Goal: Task Accomplishment & Management: Use online tool/utility

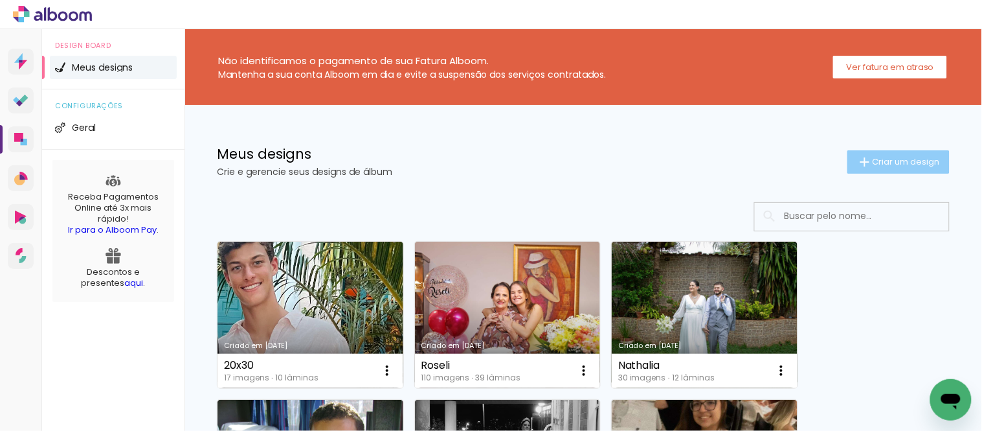
click at [890, 167] on paper-button "Criar um design" at bounding box center [899, 161] width 102 height 23
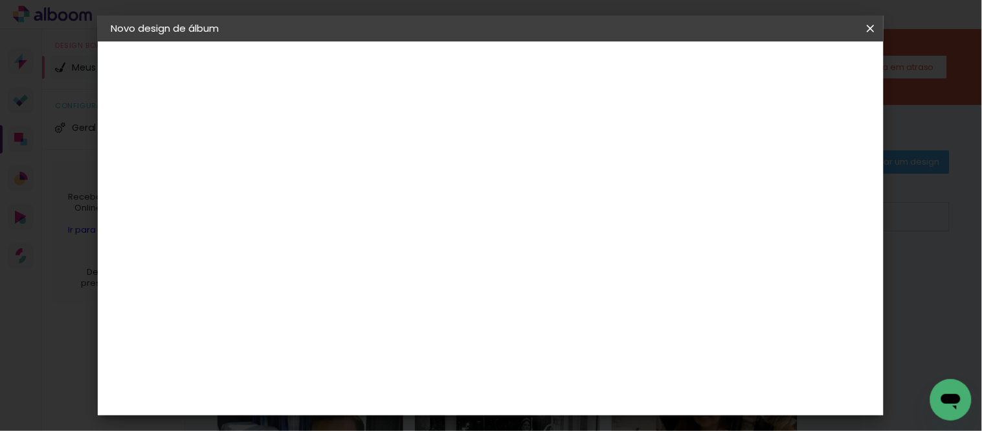
click at [322, 176] on input at bounding box center [322, 174] width 0 height 20
type input "Maite"
type paper-input "Maite"
click at [0, 0] on slot "Avançar" at bounding box center [0, 0] width 0 height 0
click at [344, 339] on div "Ágata" at bounding box center [329, 340] width 31 height 10
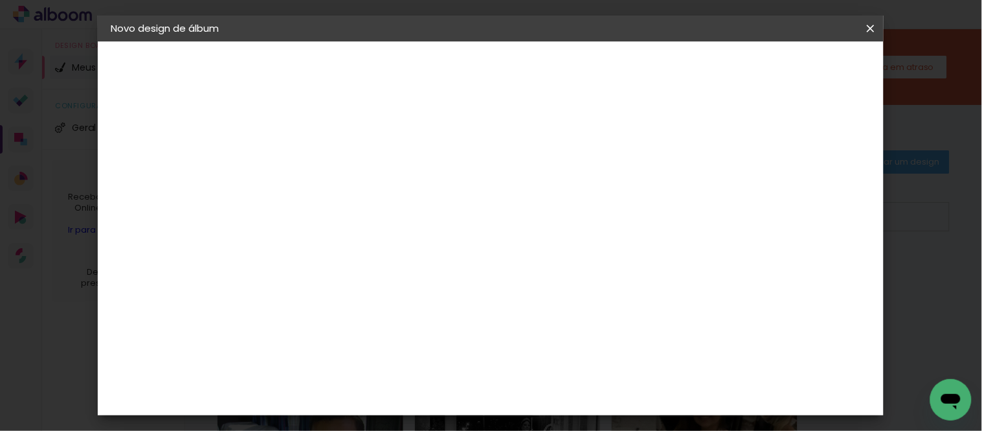
click at [0, 0] on slot "Avançar" at bounding box center [0, 0] width 0 height 0
click at [373, 216] on input "text" at bounding box center [347, 226] width 51 height 20
click at [0, 0] on slot "Book" at bounding box center [0, 0] width 0 height 0
type input "Book"
click at [410, 262] on div "Horizontal" at bounding box center [380, 267] width 60 height 28
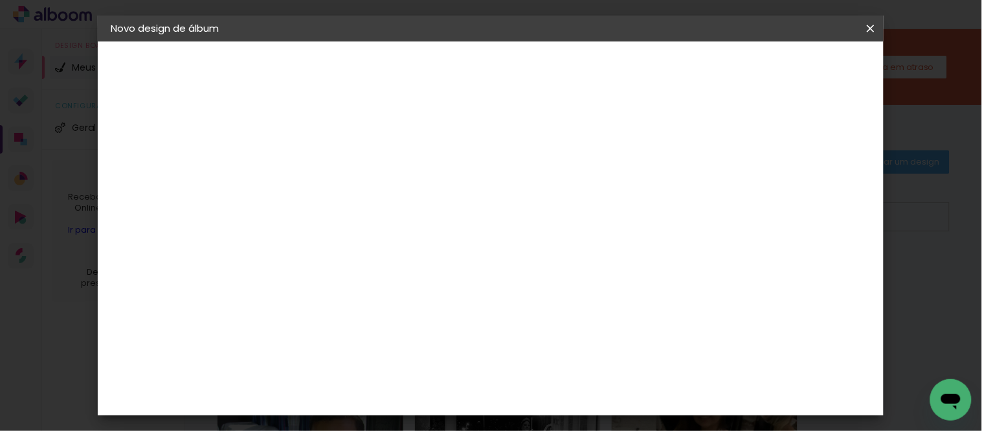
scroll to position [269, 0]
click at [410, 240] on span "20 × 20" at bounding box center [380, 257] width 60 height 34
click at [0, 0] on slot "Avançar" at bounding box center [0, 0] width 0 height 0
click at [592, 64] on span "Iniciar design" at bounding box center [570, 73] width 43 height 18
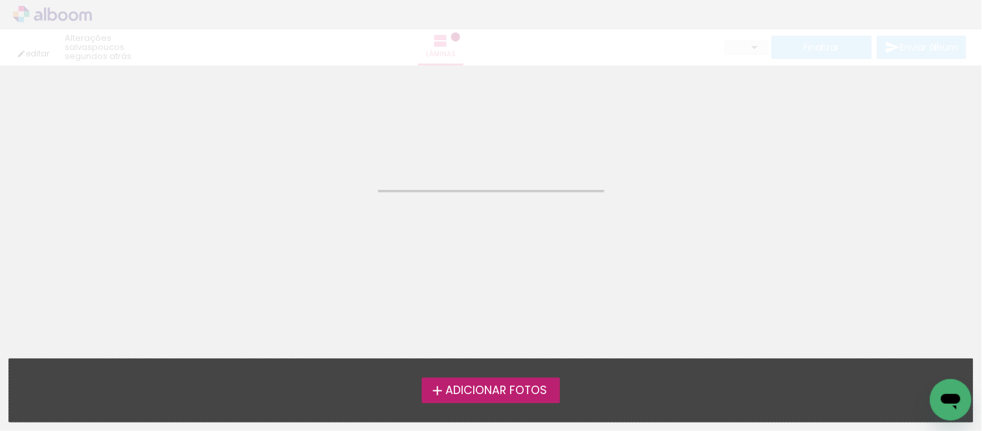
click at [534, 381] on label "Adicionar Fotos" at bounding box center [491, 389] width 138 height 25
click at [0, 0] on input "file" at bounding box center [0, 0] width 0 height 0
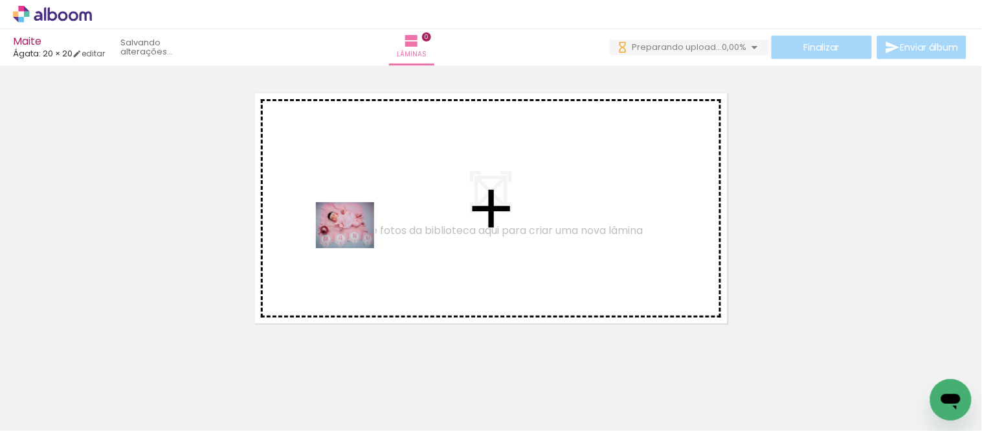
drag, startPoint x: 128, startPoint y: 399, endPoint x: 356, endPoint y: 241, distance: 278.2
click at [356, 241] on quentale-workspace at bounding box center [491, 215] width 982 height 431
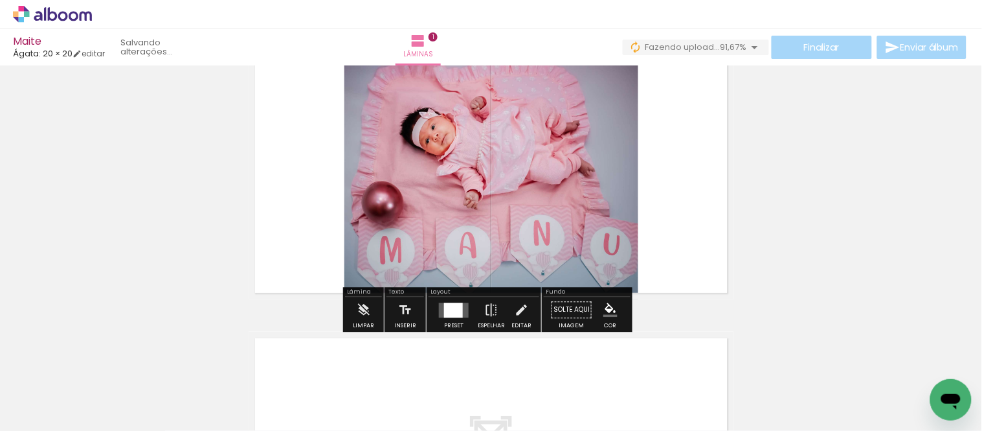
scroll to position [72, 0]
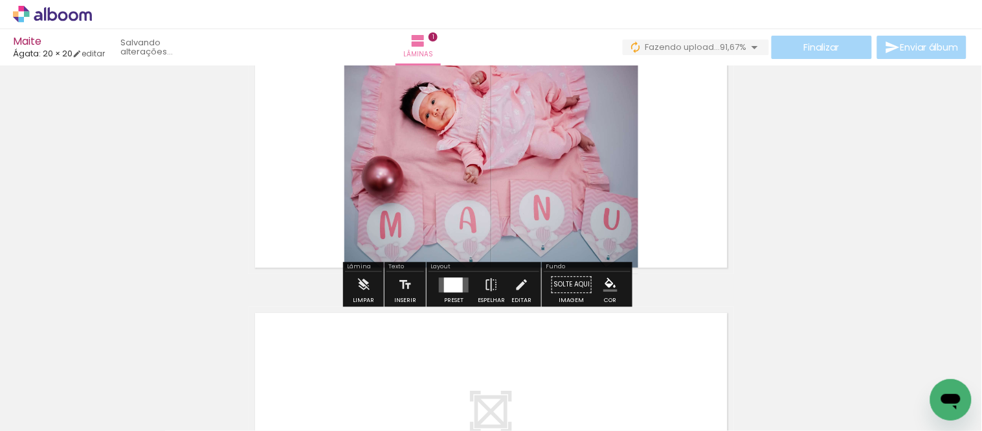
click at [456, 287] on div at bounding box center [453, 284] width 19 height 15
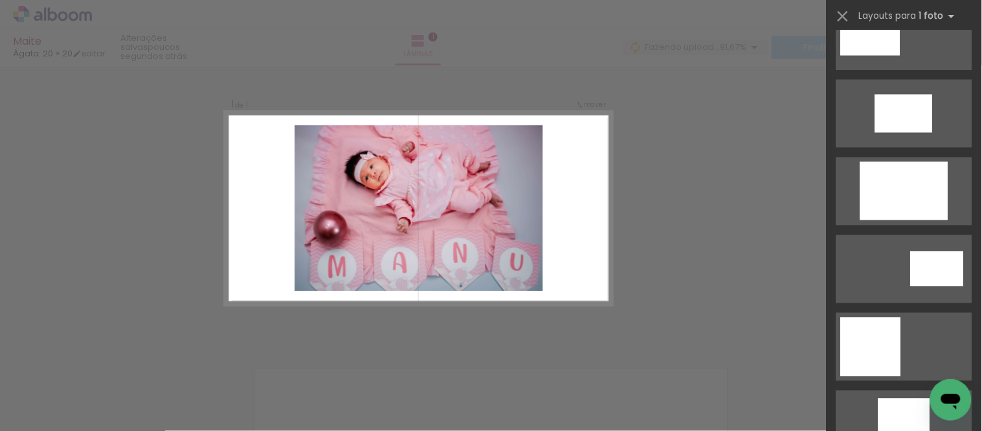
scroll to position [575, 0]
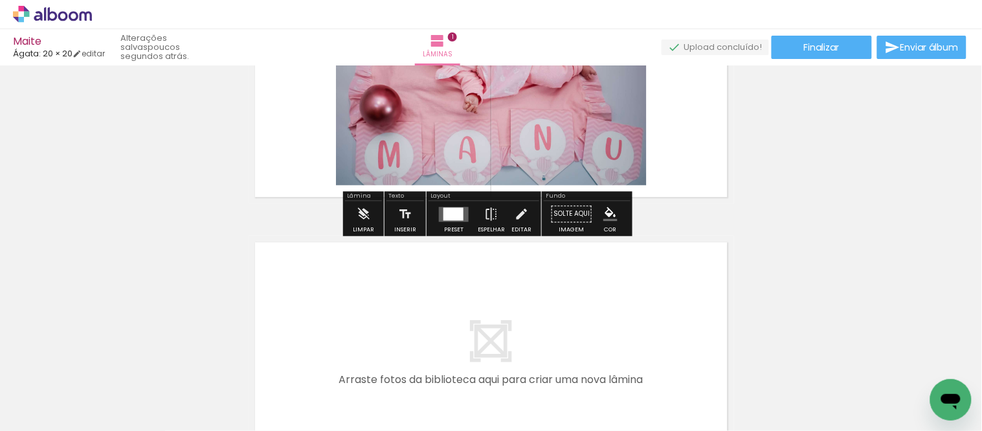
scroll to position [144, 0]
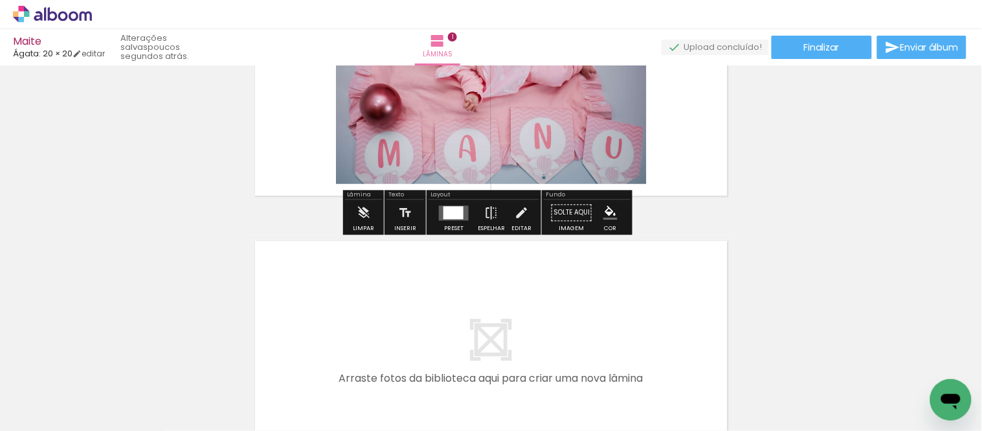
click at [451, 220] on div at bounding box center [453, 212] width 35 height 26
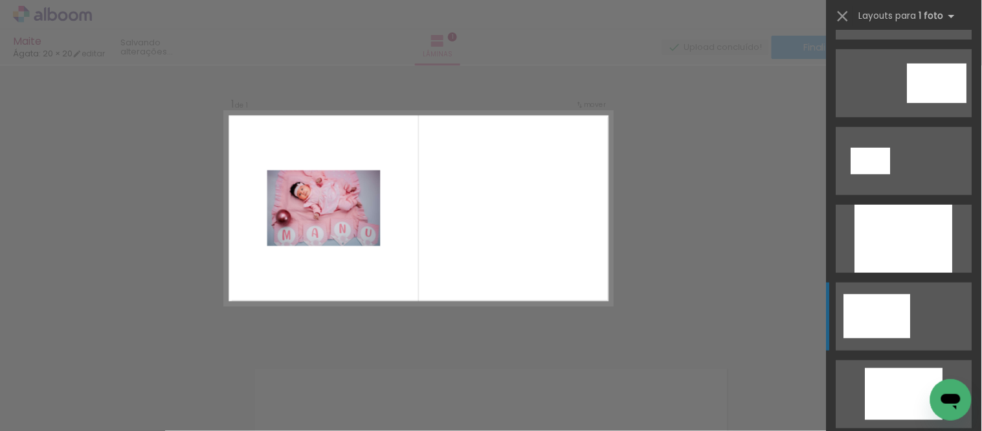
scroll to position [216, 0]
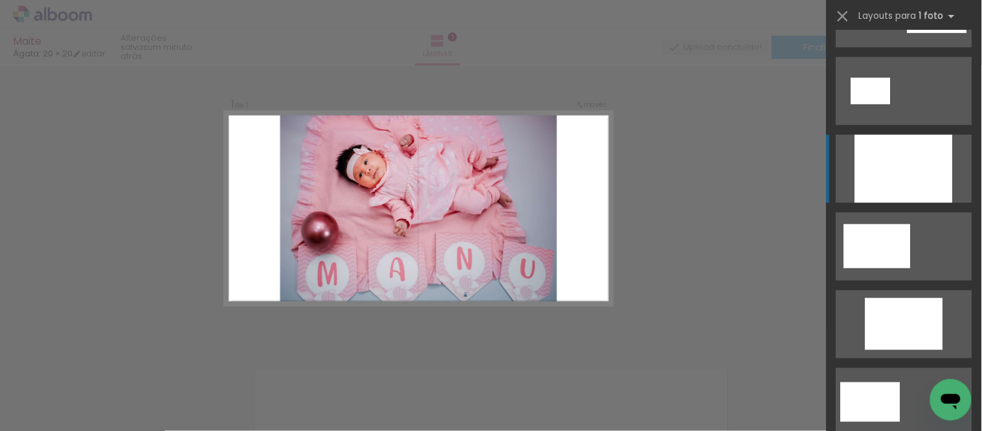
click at [877, 173] on div at bounding box center [904, 169] width 98 height 68
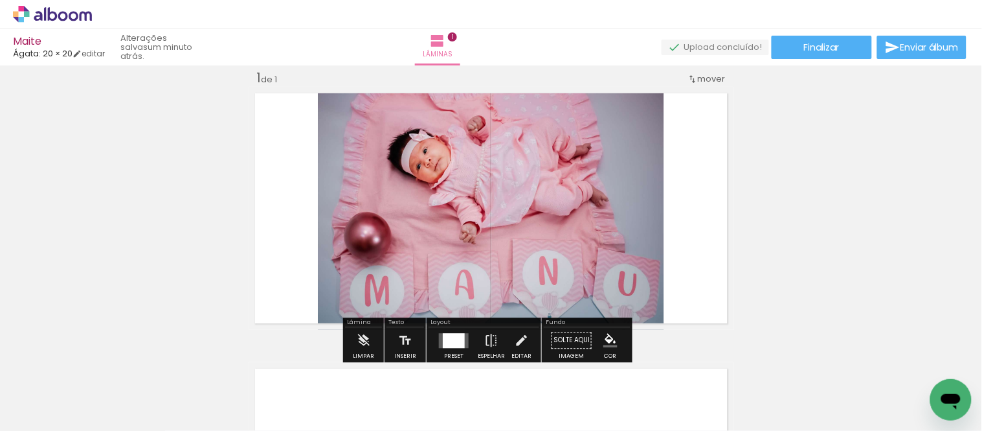
click at [455, 344] on div at bounding box center [454, 340] width 22 height 15
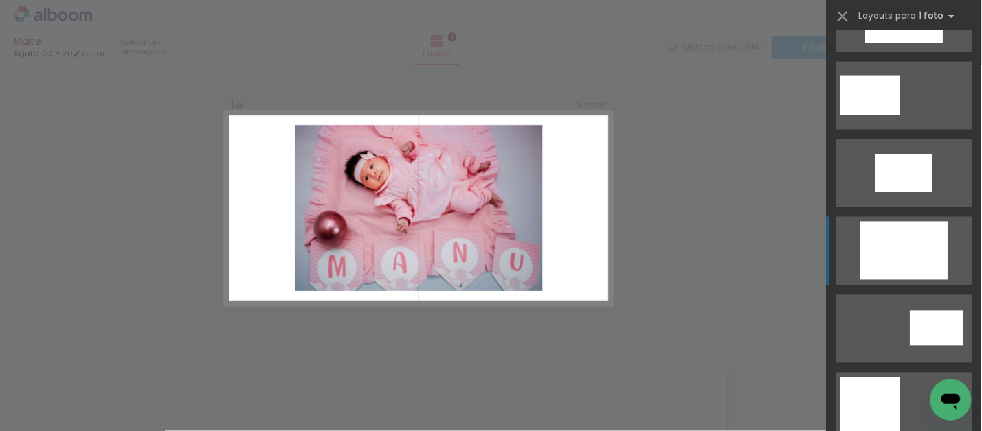
scroll to position [526, 0]
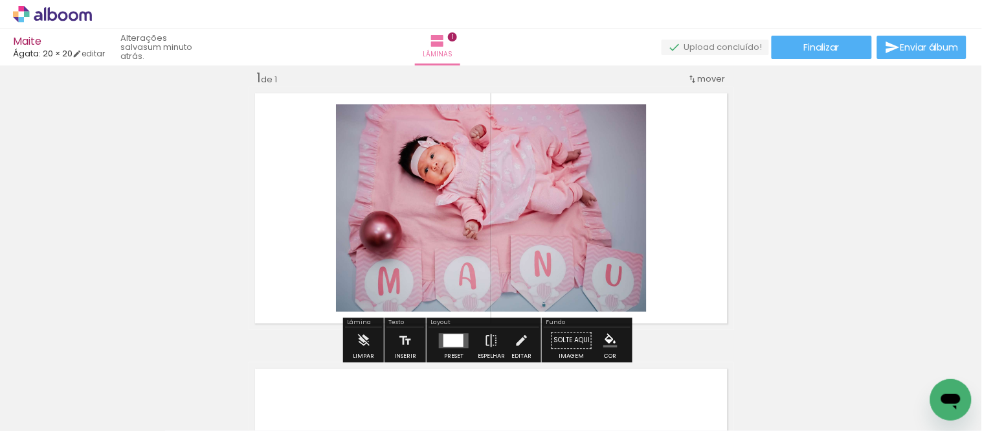
click at [523, 232] on quentale-photo at bounding box center [491, 207] width 311 height 207
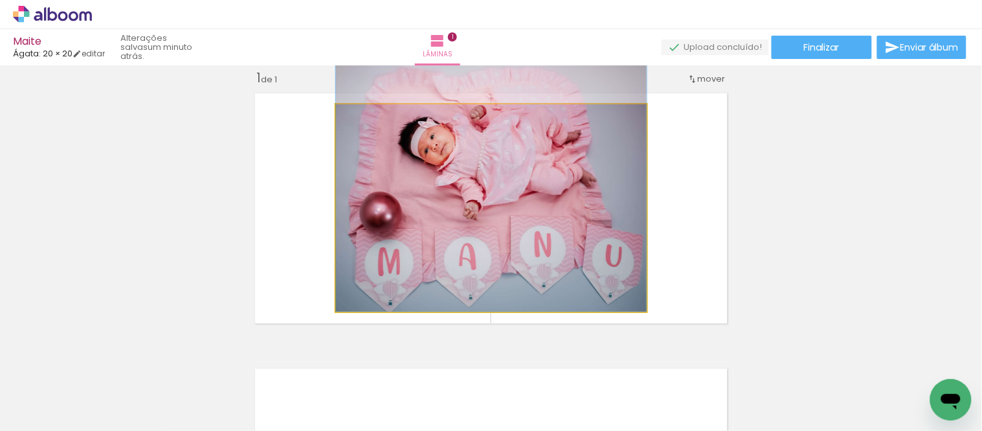
drag, startPoint x: 534, startPoint y: 254, endPoint x: 521, endPoint y: 199, distance: 55.9
drag, startPoint x: 565, startPoint y: 196, endPoint x: 562, endPoint y: 190, distance: 6.7
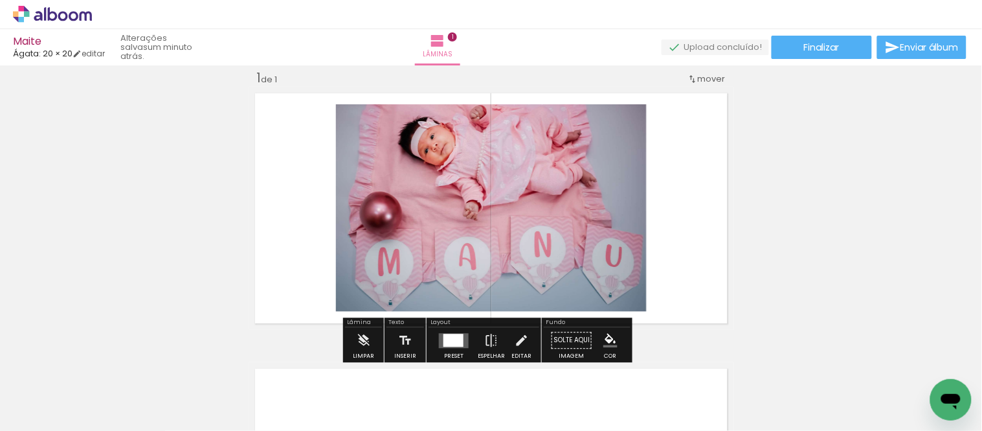
click at [814, 162] on div "Inserir lâmina 1 de 1" at bounding box center [491, 329] width 982 height 551
click at [692, 191] on quentale-layouter at bounding box center [492, 208] width 486 height 243
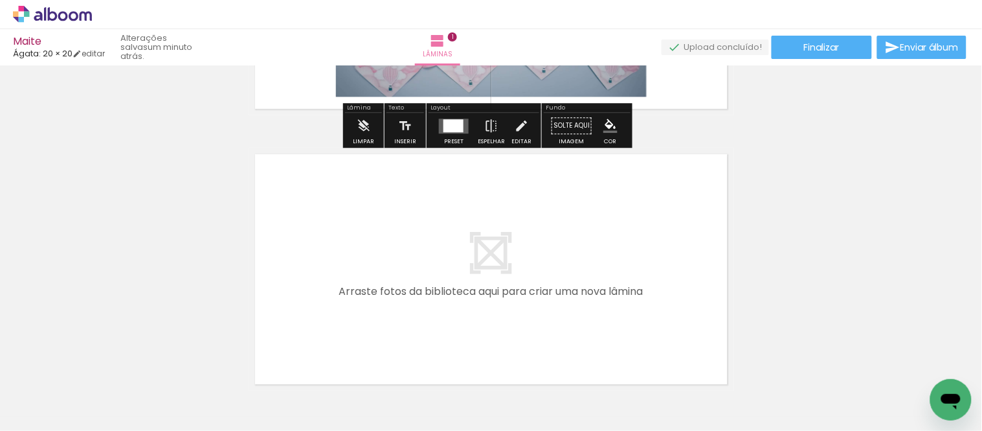
scroll to position [232, 0]
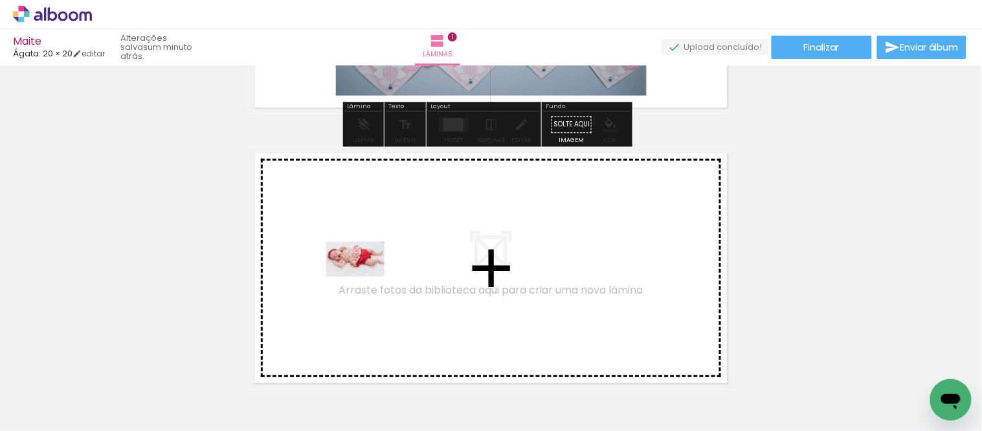
drag, startPoint x: 205, startPoint y: 406, endPoint x: 365, endPoint y: 280, distance: 203.9
click at [365, 280] on quentale-workspace at bounding box center [491, 215] width 982 height 431
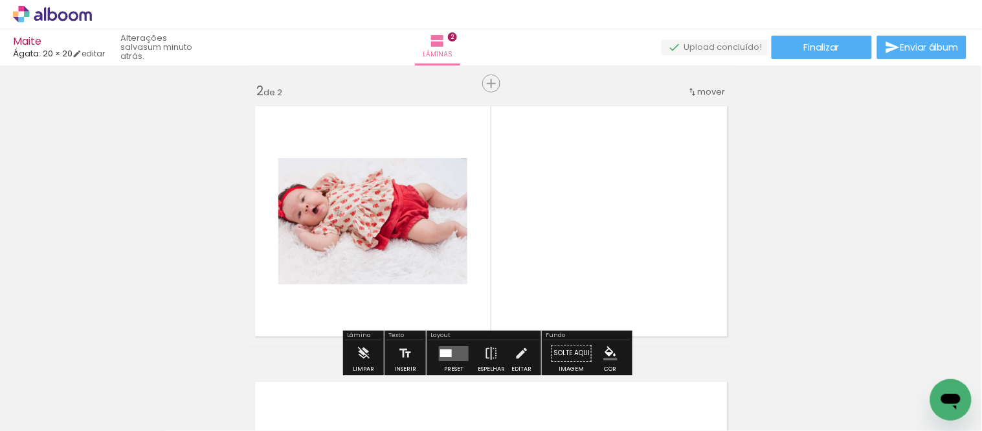
scroll to position [292, 0]
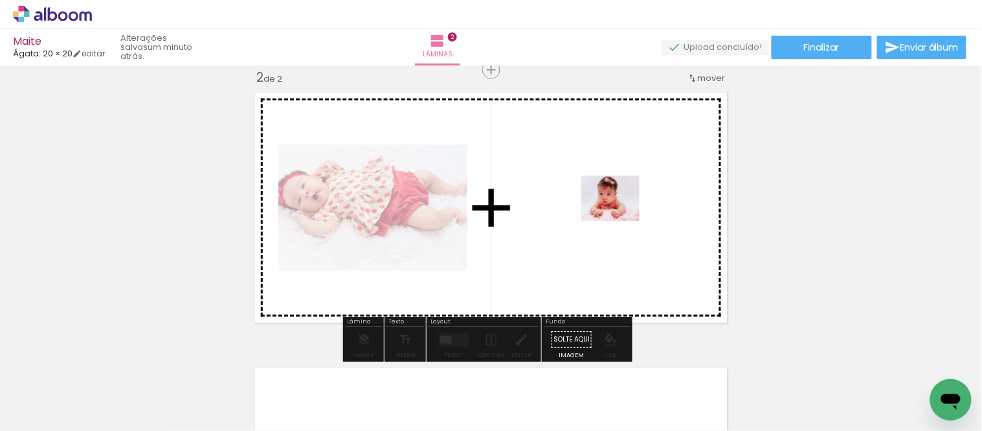
drag, startPoint x: 269, startPoint y: 404, endPoint x: 620, endPoint y: 214, distance: 399.5
click at [620, 214] on quentale-workspace at bounding box center [491, 215] width 982 height 431
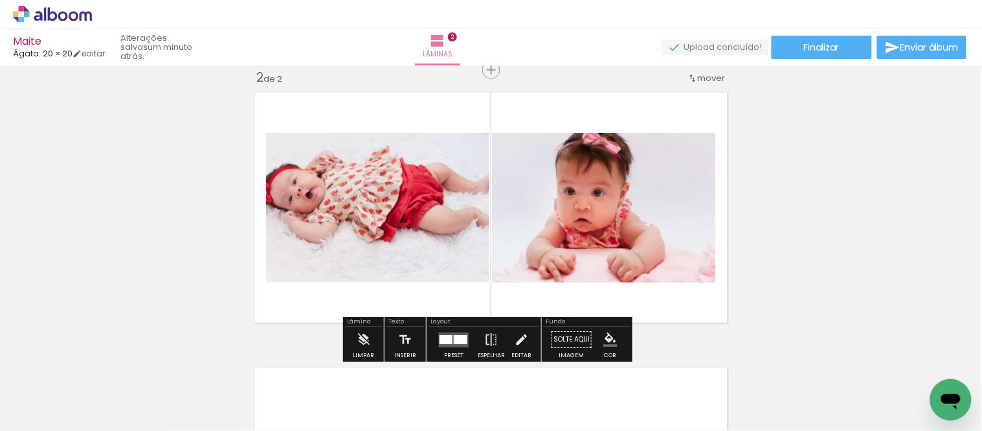
click at [391, 195] on quentale-photo at bounding box center [377, 208] width 223 height 150
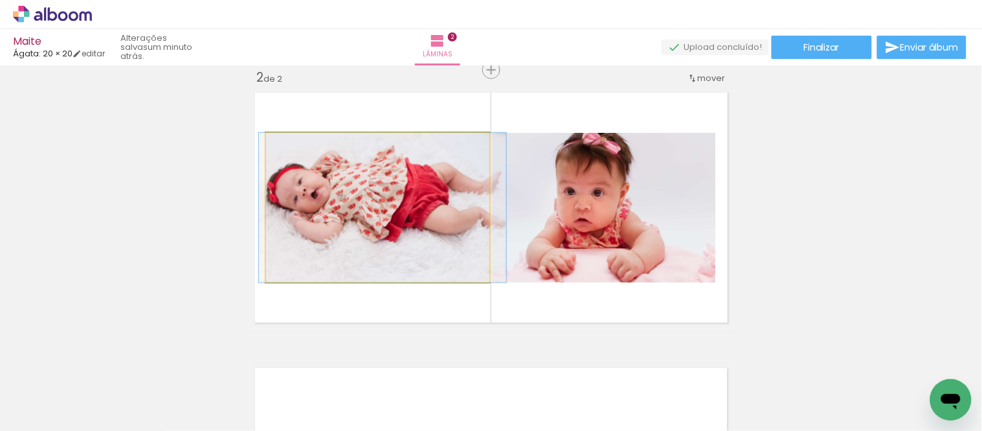
drag, startPoint x: 395, startPoint y: 222, endPoint x: 401, endPoint y: 224, distance: 6.8
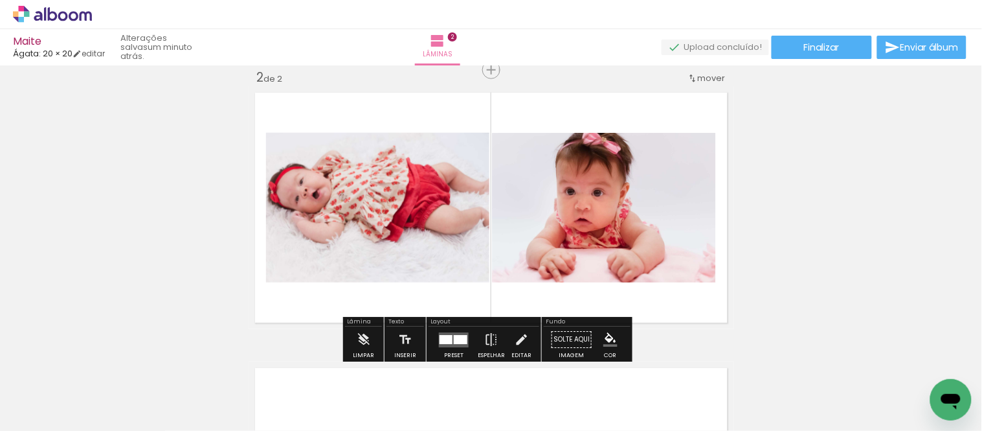
click at [894, 173] on div "Inserir lâmina 1 de 2 Inserir lâmina 2 de 2" at bounding box center [491, 191] width 982 height 826
click at [848, 188] on div "Inserir lâmina 1 de 2 Inserir lâmina 2 de 2" at bounding box center [491, 191] width 982 height 826
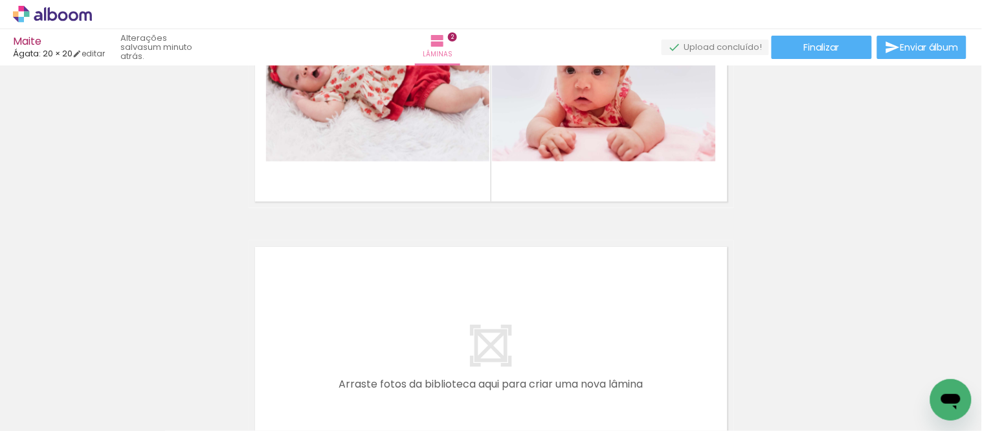
scroll to position [436, 0]
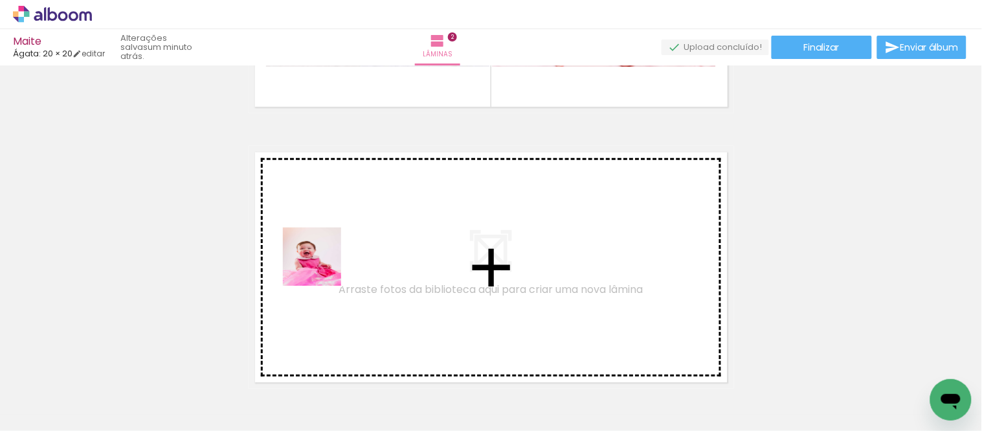
drag, startPoint x: 341, startPoint y: 384, endPoint x: 322, endPoint y: 266, distance: 119.3
click at [322, 266] on quentale-workspace at bounding box center [491, 215] width 982 height 431
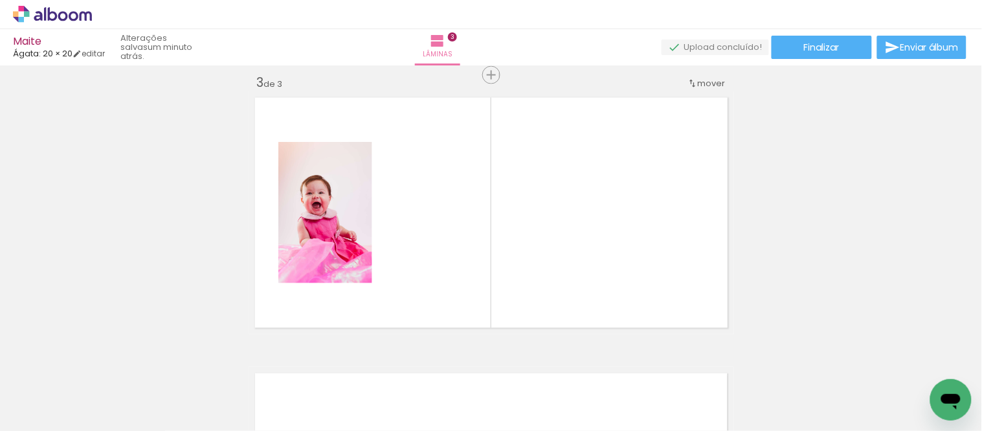
scroll to position [567, 0]
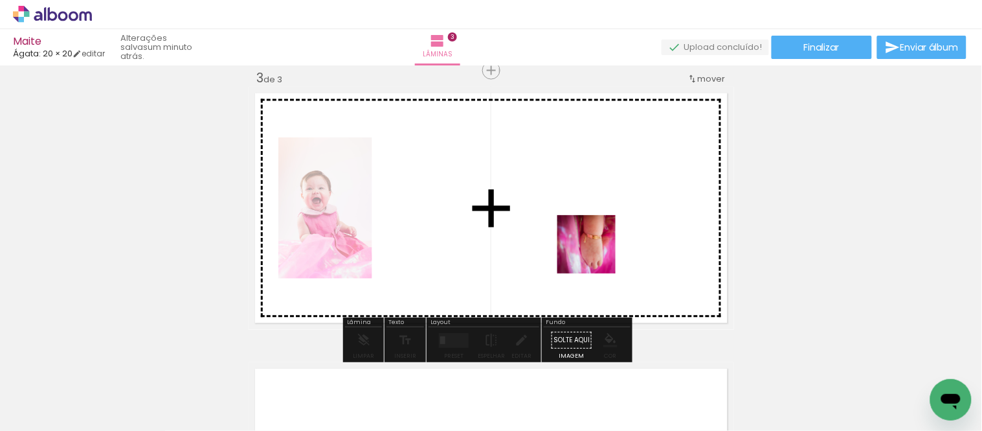
drag, startPoint x: 423, startPoint y: 398, endPoint x: 596, endPoint y: 242, distance: 232.9
click at [596, 242] on quentale-workspace at bounding box center [491, 215] width 982 height 431
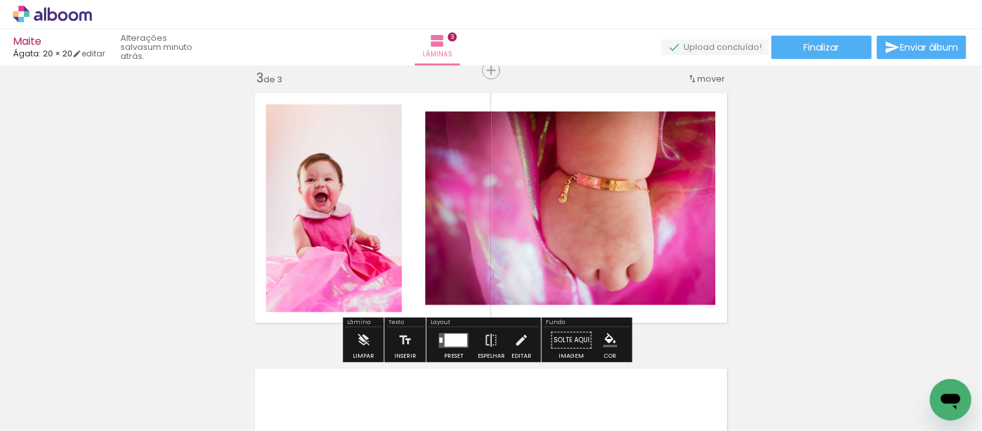
click at [787, 220] on div "Inserir lâmina 1 de 3 Inserir lâmina 2 de 3 Inserir lâmina 3 de 3" at bounding box center [491, 53] width 982 height 1101
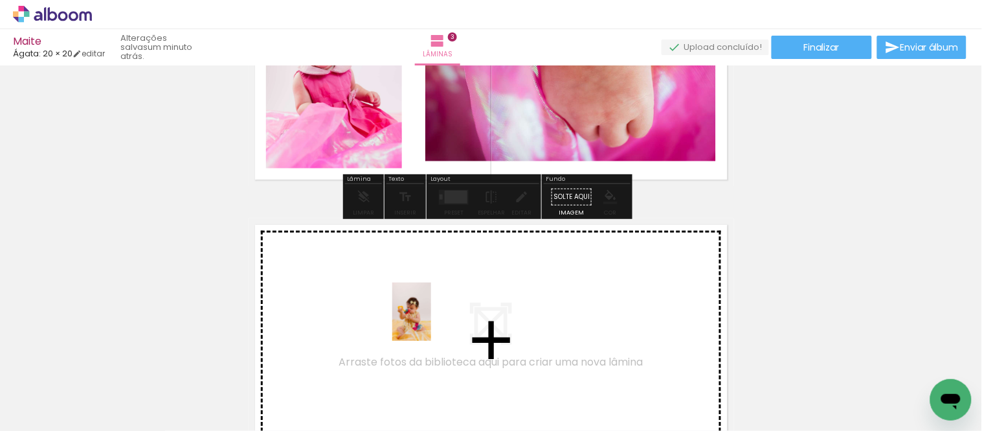
drag, startPoint x: 488, startPoint y: 408, endPoint x: 431, endPoint y: 320, distance: 104.0
click at [431, 320] on quentale-workspace at bounding box center [491, 215] width 982 height 431
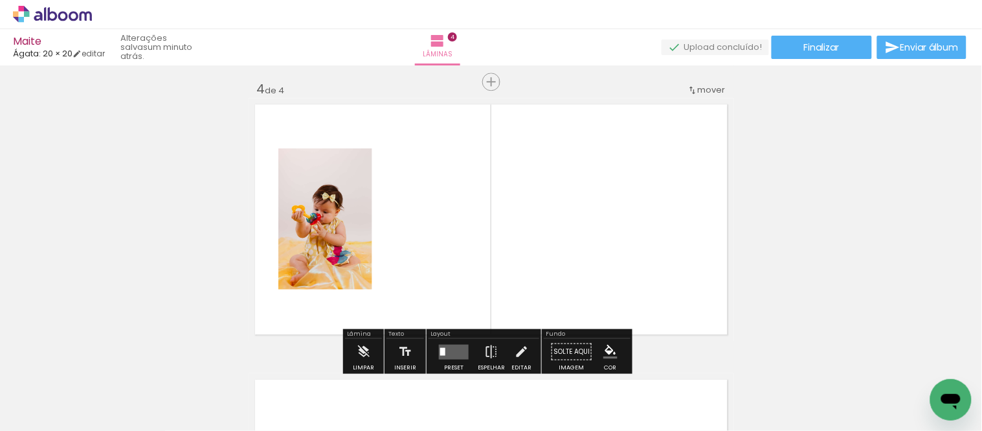
scroll to position [842, 0]
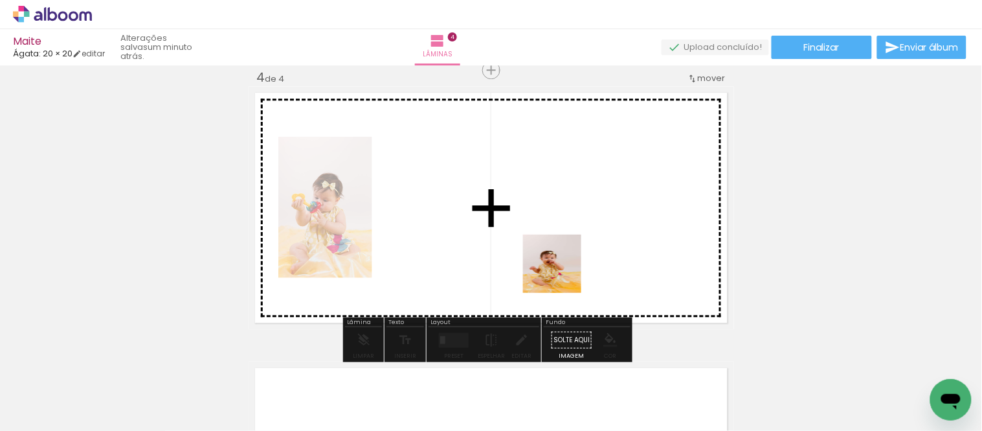
drag, startPoint x: 561, startPoint y: 360, endPoint x: 563, endPoint y: 241, distance: 119.2
click at [563, 241] on quentale-workspace at bounding box center [491, 215] width 982 height 431
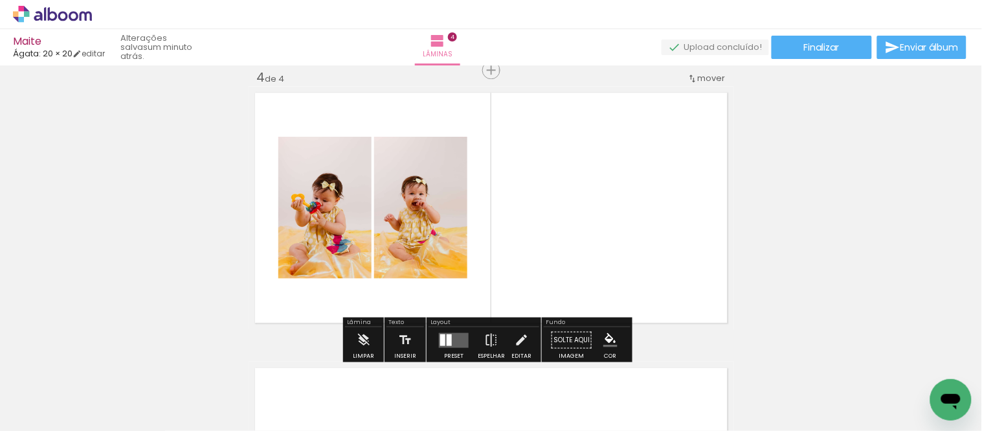
click at [447, 337] on div at bounding box center [449, 339] width 5 height 12
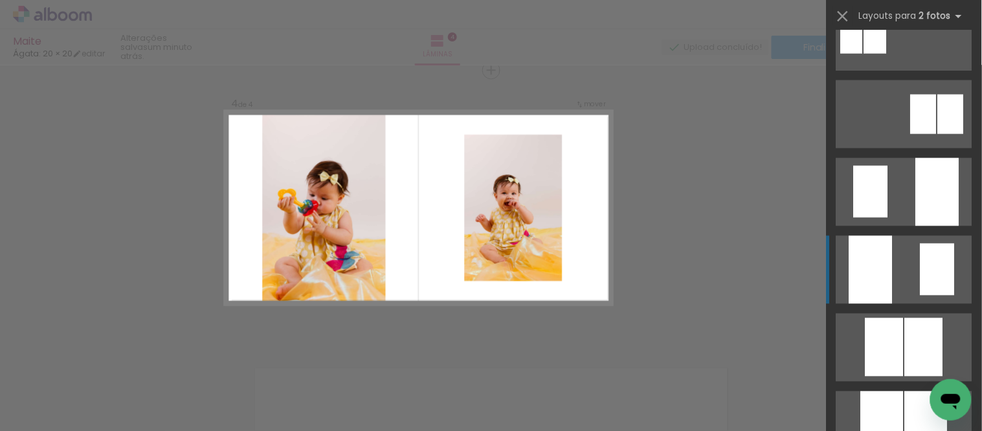
scroll to position [647, 0]
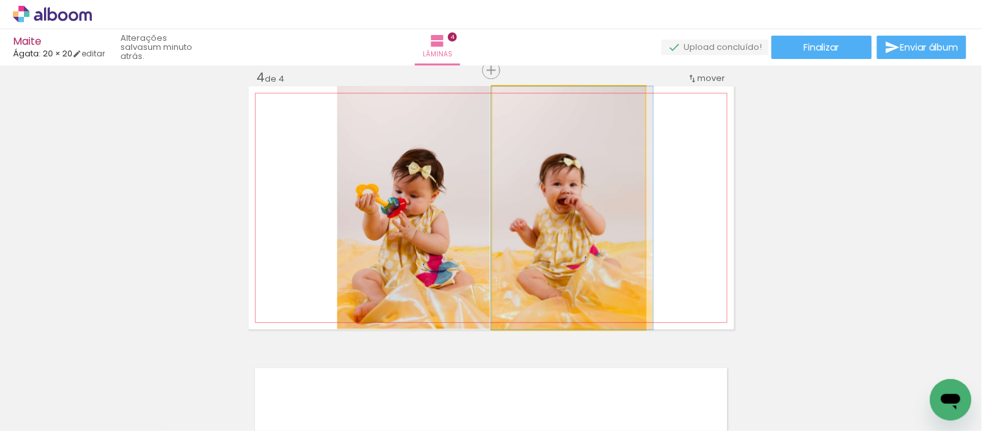
drag, startPoint x: 572, startPoint y: 229, endPoint x: 575, endPoint y: 186, distance: 42.2
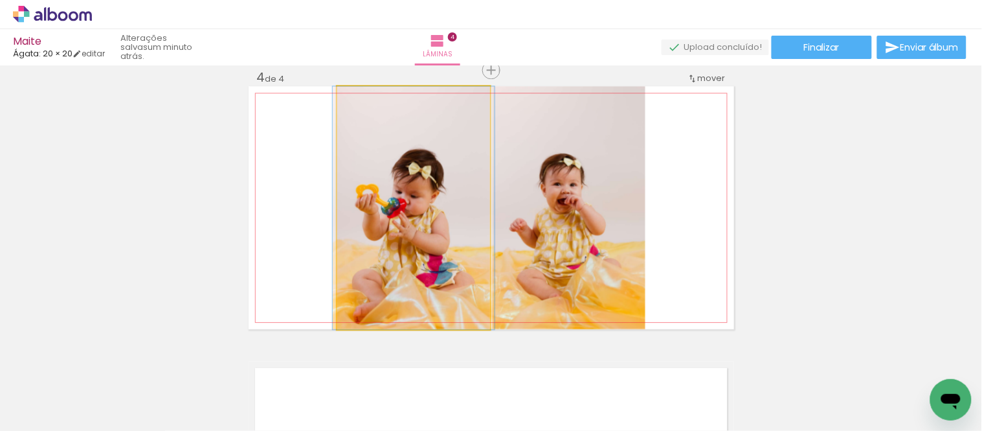
click at [430, 238] on quentale-photo at bounding box center [413, 207] width 153 height 243
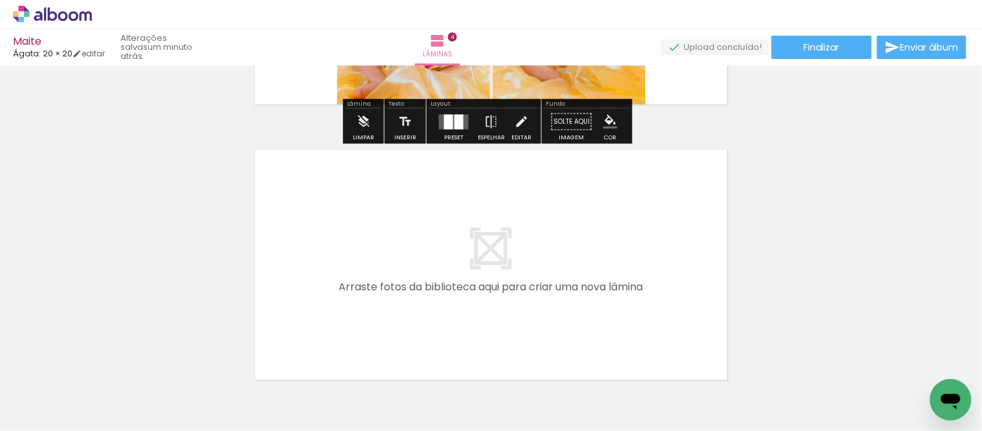
scroll to position [1130, 0]
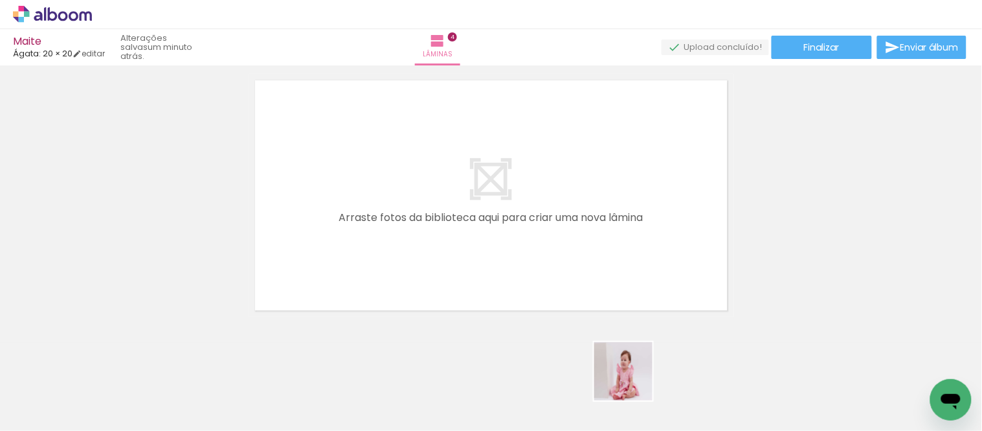
drag, startPoint x: 633, startPoint y: 381, endPoint x: 600, endPoint y: 248, distance: 136.8
click at [600, 248] on quentale-workspace at bounding box center [491, 215] width 982 height 431
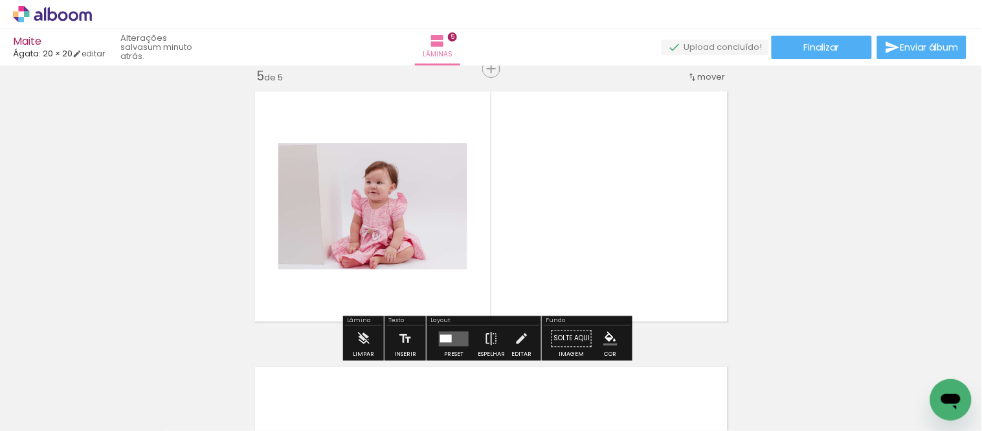
scroll to position [1117, 0]
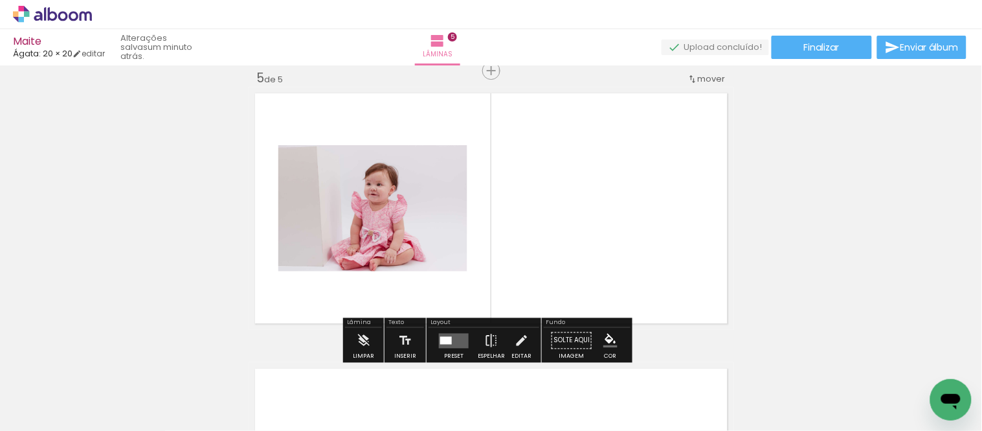
click at [457, 339] on quentale-layouter at bounding box center [454, 340] width 30 height 15
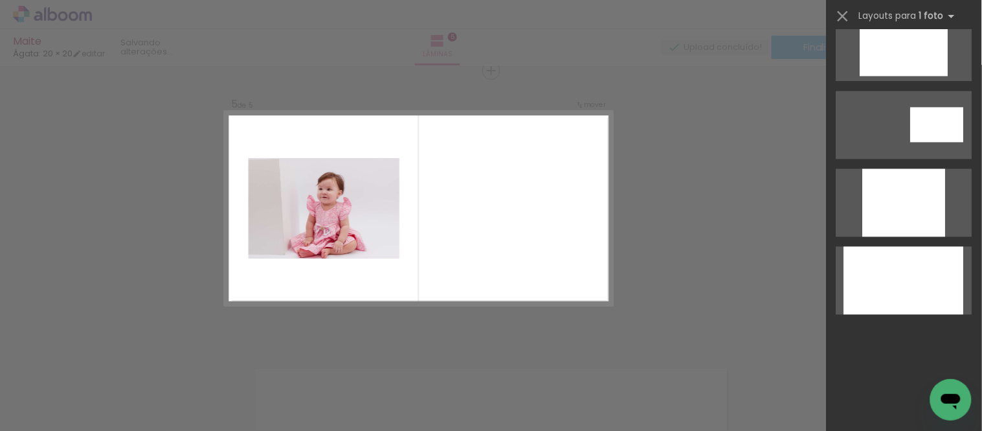
scroll to position [0, 0]
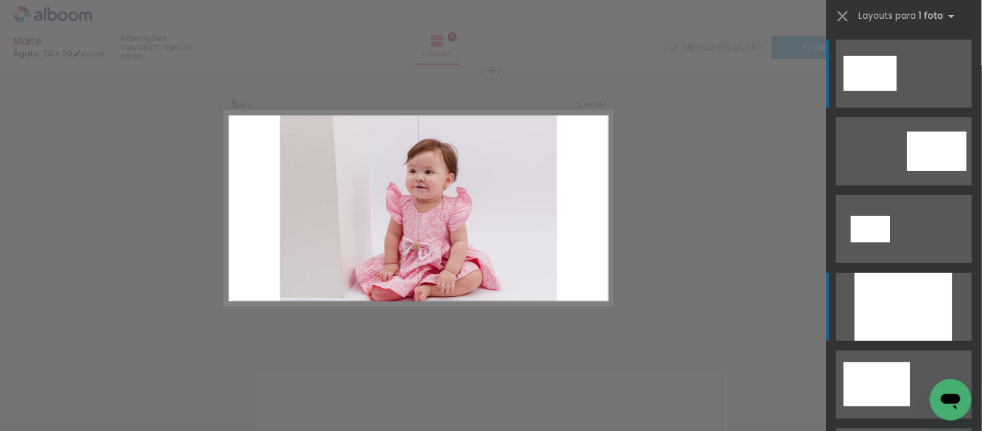
click at [890, 295] on div at bounding box center [904, 307] width 98 height 68
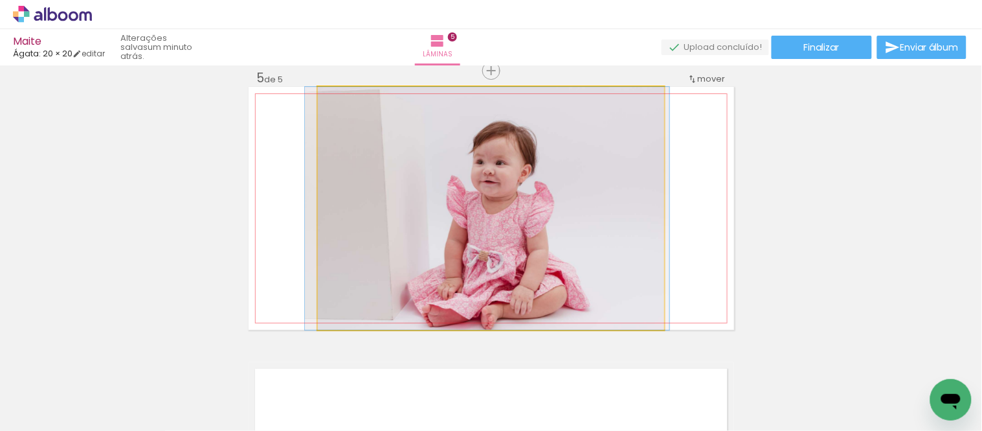
drag, startPoint x: 539, startPoint y: 218, endPoint x: 535, endPoint y: 185, distance: 32.6
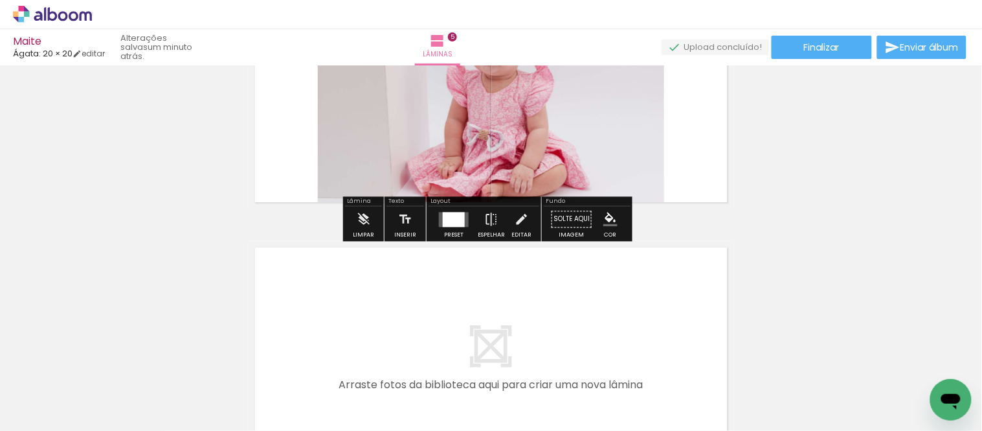
scroll to position [1261, 0]
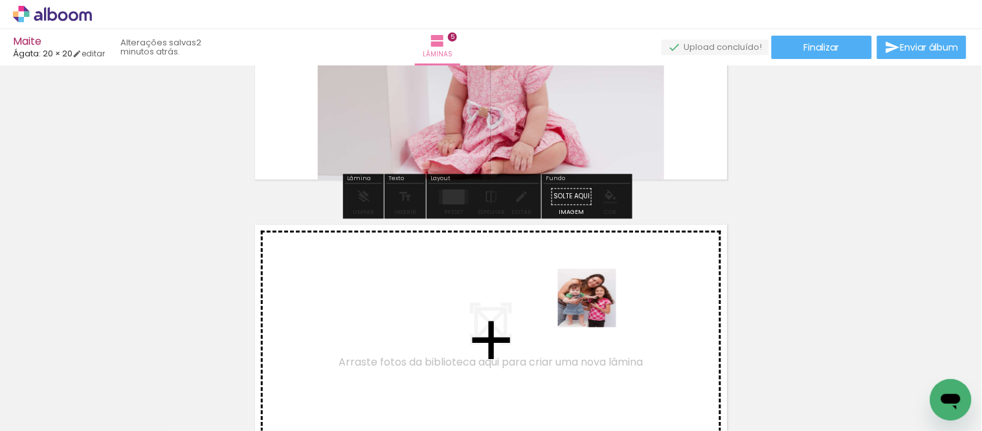
drag, startPoint x: 716, startPoint y: 390, endPoint x: 574, endPoint y: 293, distance: 172.2
click at [574, 293] on quentale-workspace at bounding box center [491, 215] width 982 height 431
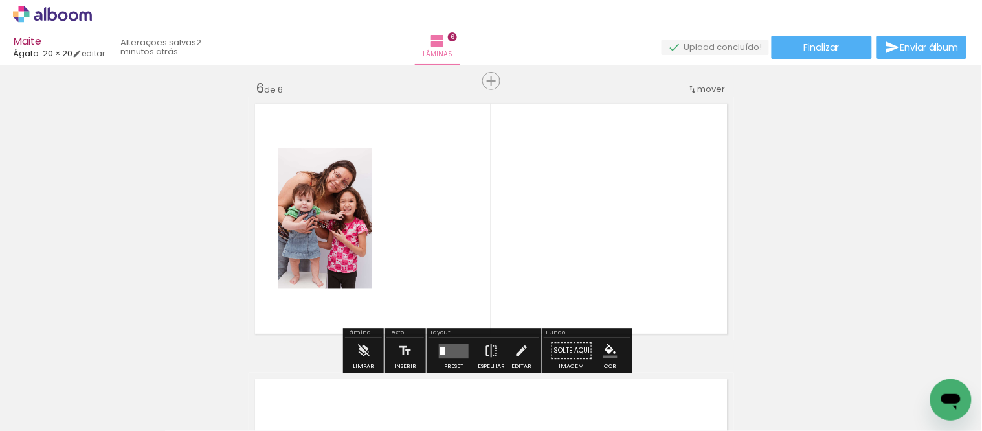
scroll to position [1393, 0]
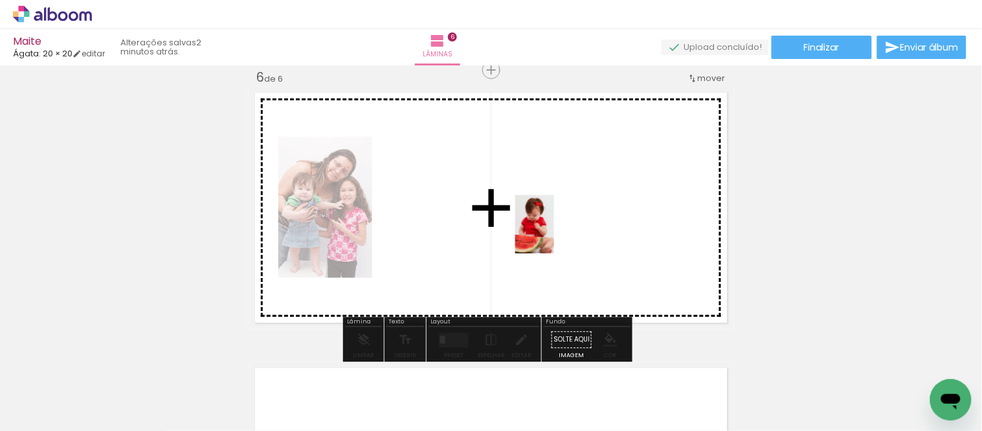
drag, startPoint x: 773, startPoint y: 398, endPoint x: 554, endPoint y: 224, distance: 279.3
click at [554, 224] on quentale-workspace at bounding box center [491, 215] width 982 height 431
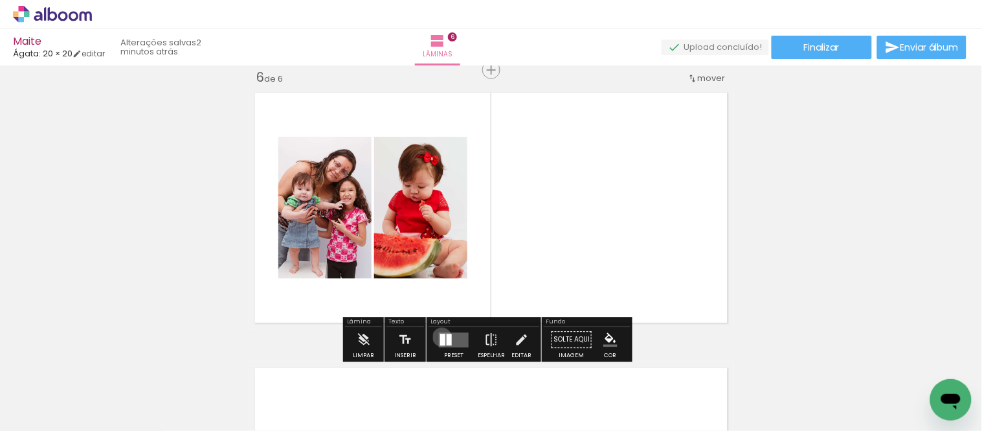
click at [440, 337] on div at bounding box center [442, 339] width 5 height 12
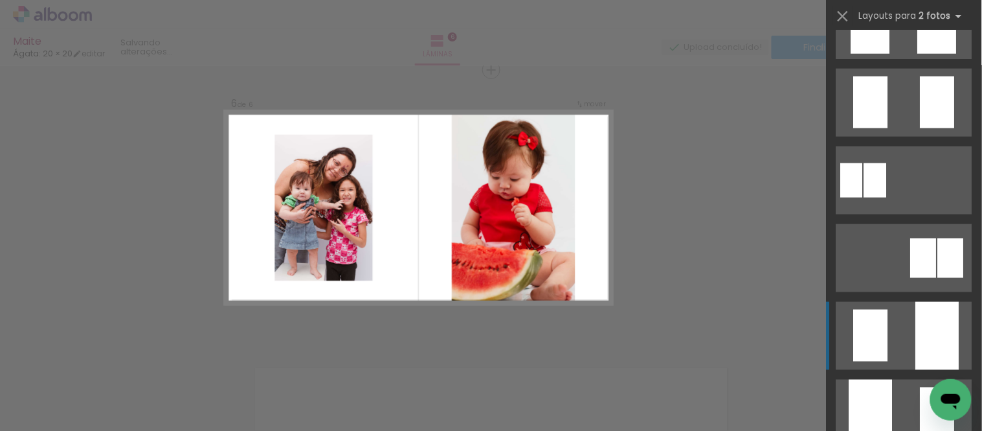
scroll to position [575, 0]
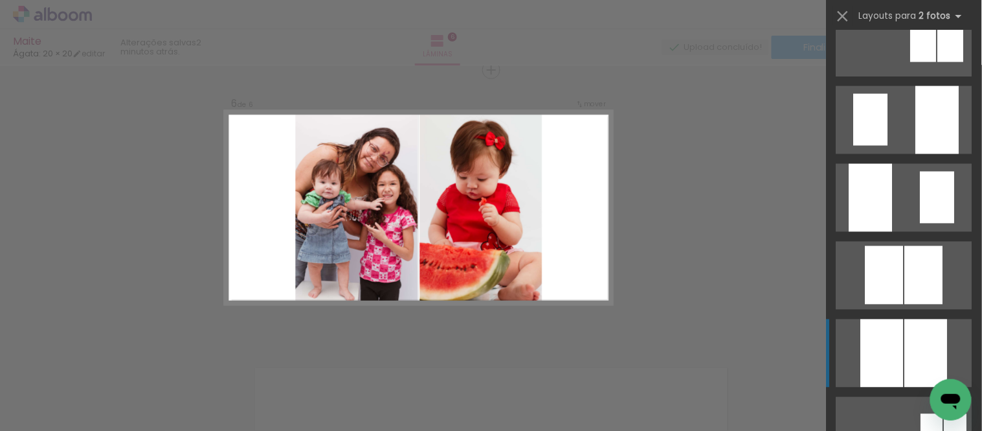
click at [885, 232] on div at bounding box center [870, 198] width 43 height 68
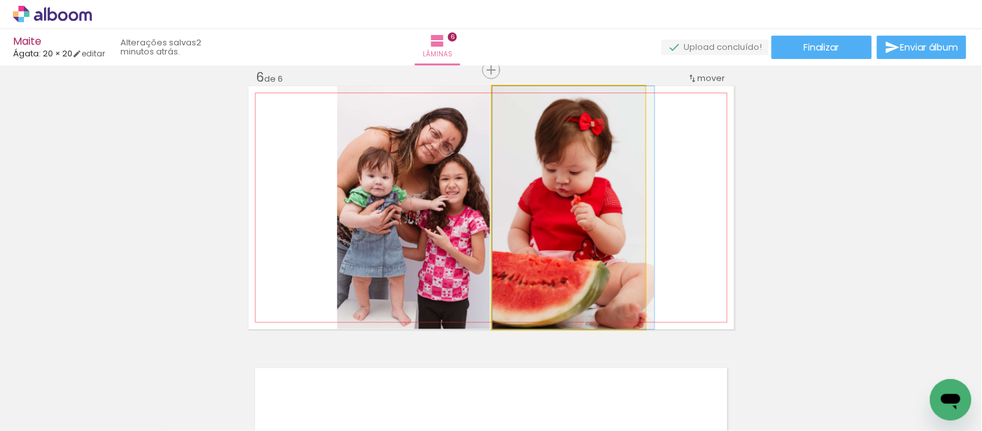
drag, startPoint x: 530, startPoint y: 253, endPoint x: 547, endPoint y: 223, distance: 34.5
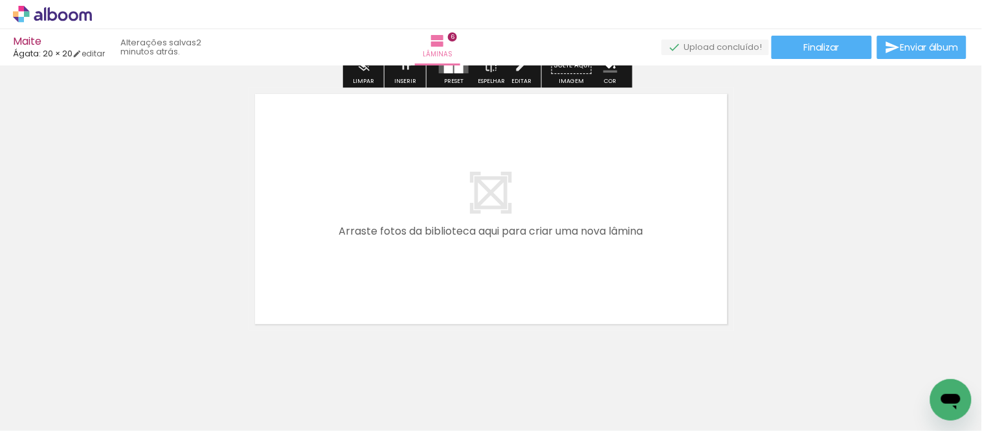
scroll to position [1680, 0]
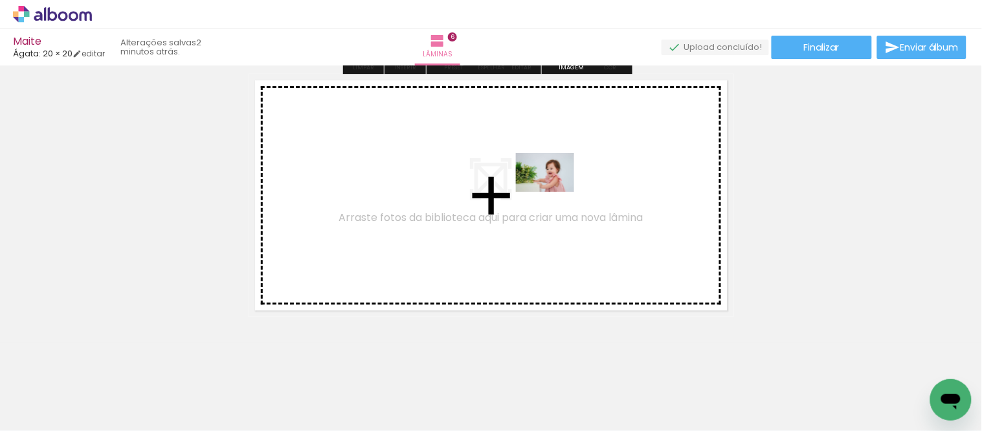
drag, startPoint x: 857, startPoint y: 388, endPoint x: 555, endPoint y: 192, distance: 360.8
click at [555, 192] on quentale-workspace at bounding box center [491, 215] width 982 height 431
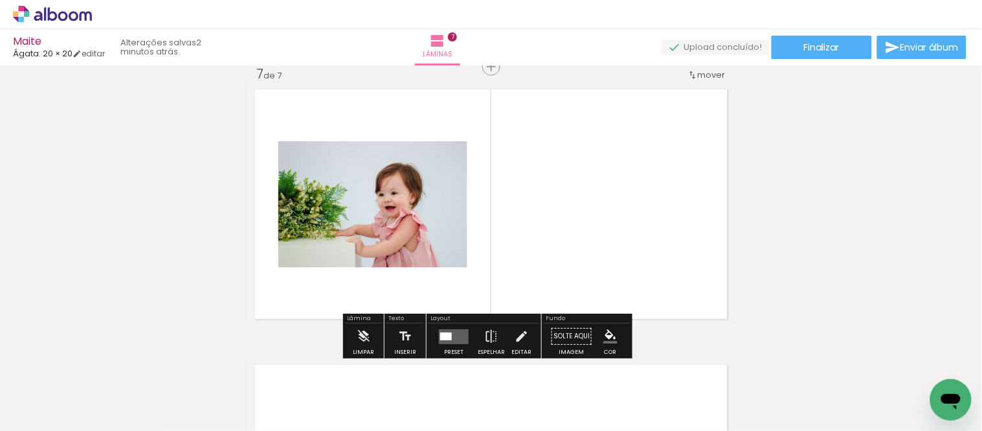
scroll to position [1667, 0]
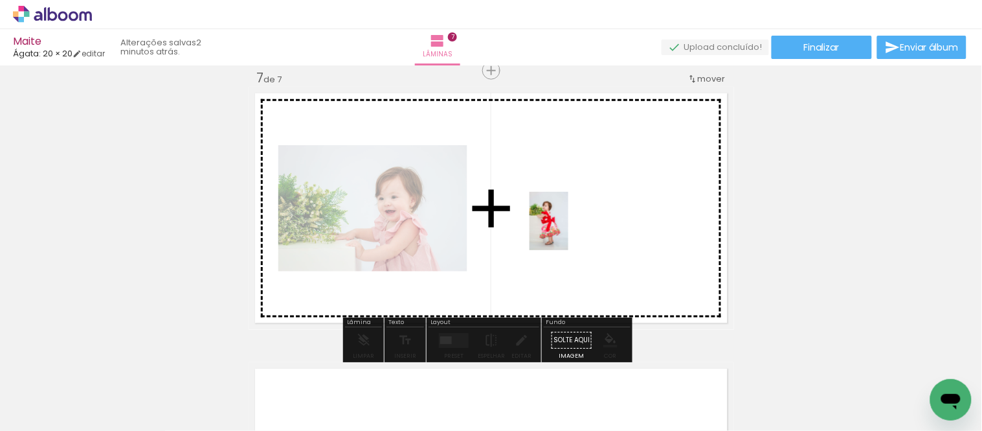
drag, startPoint x: 921, startPoint y: 372, endPoint x: 568, endPoint y: 231, distance: 380.1
click at [568, 231] on quentale-workspace at bounding box center [491, 215] width 982 height 431
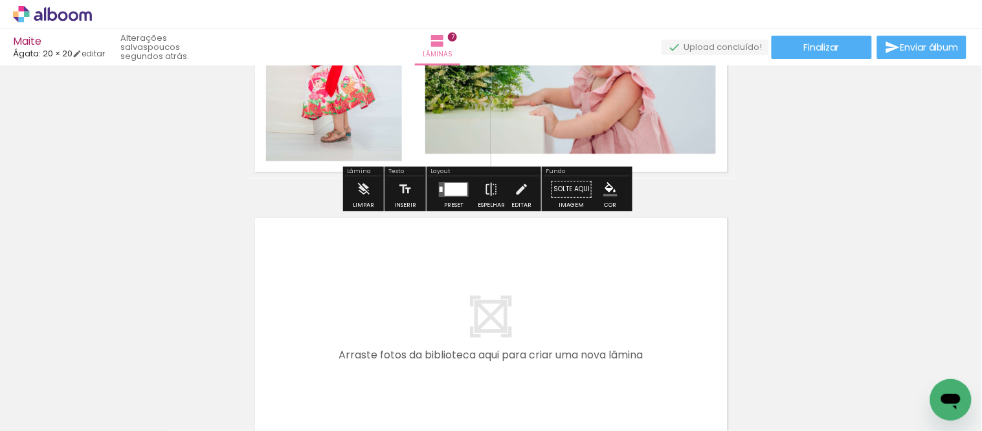
scroll to position [1608, 0]
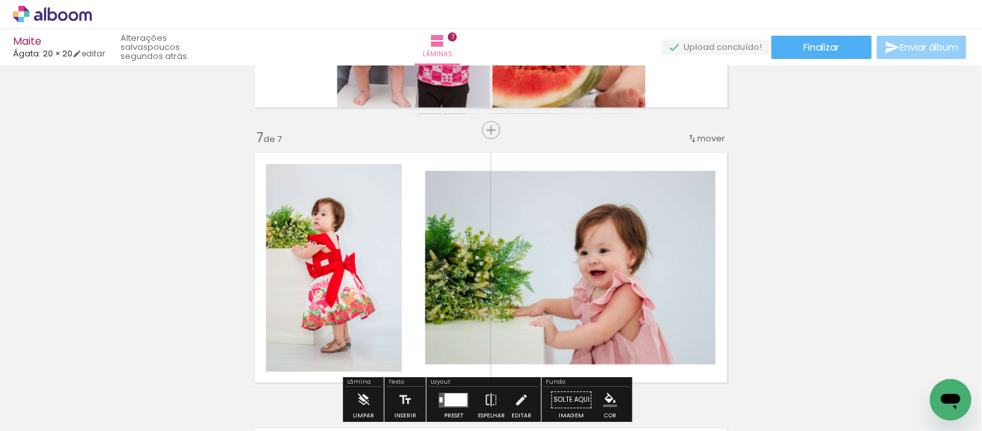
click at [934, 51] on span "Enviar álbum" at bounding box center [930, 47] width 58 height 9
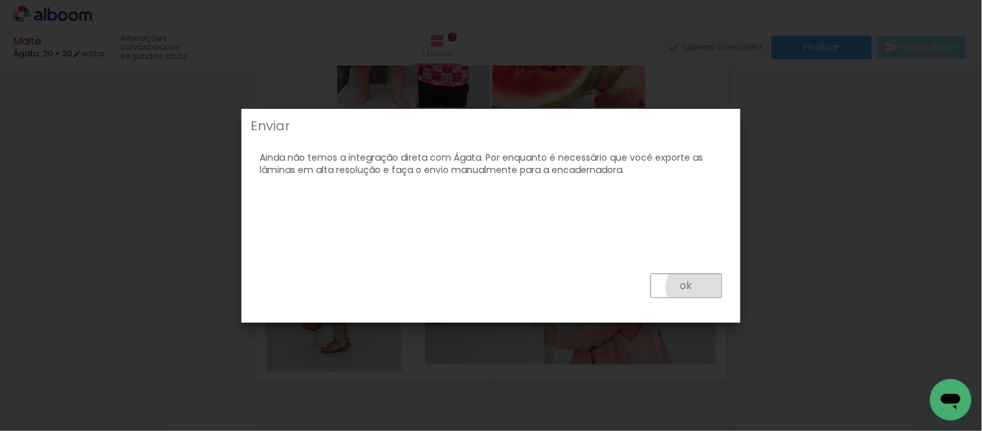
click at [697, 287] on paper-button "ok" at bounding box center [687, 285] width 72 height 25
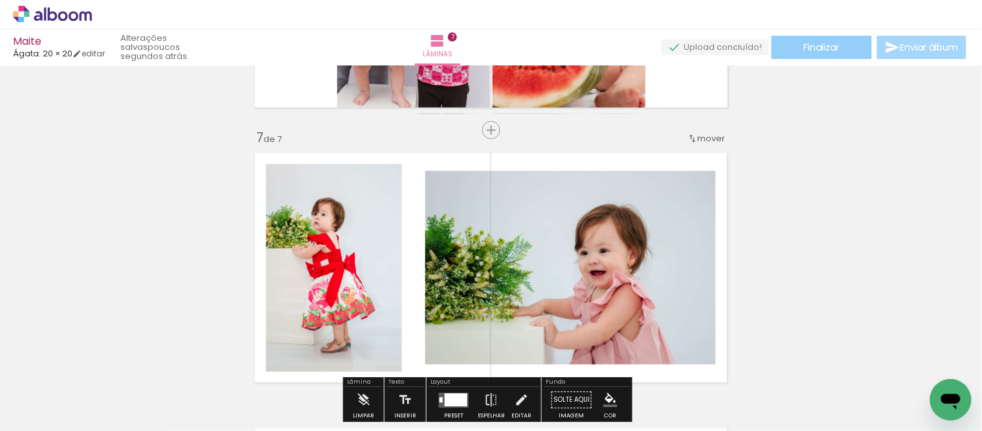
click at [835, 44] on span "Finalizar" at bounding box center [822, 47] width 36 height 9
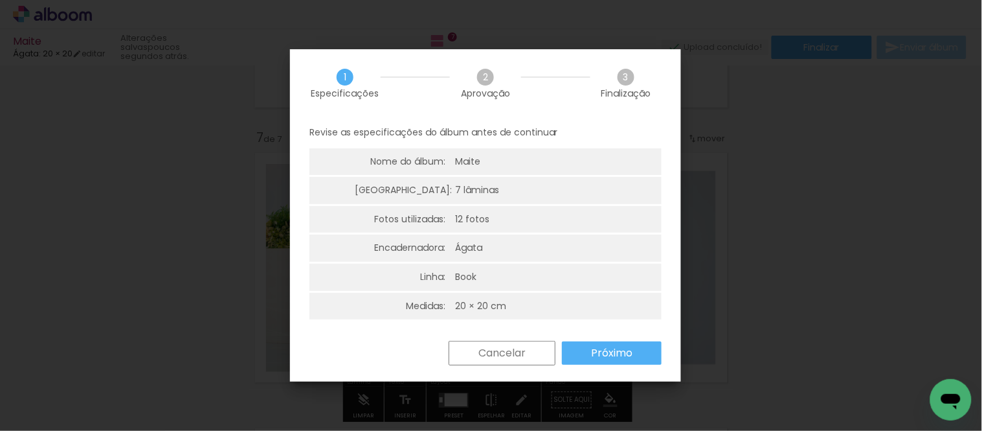
click at [636, 357] on paper-button "Próximo" at bounding box center [612, 352] width 100 height 23
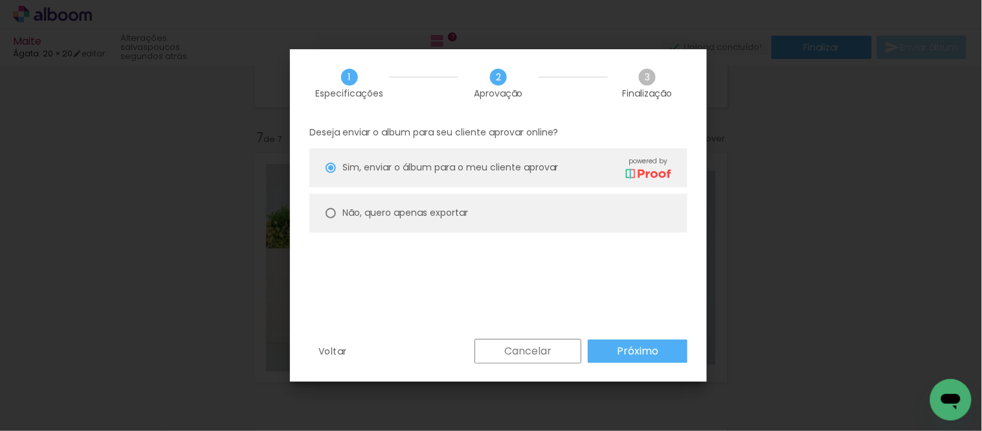
click at [451, 198] on paper-radio-button "Não, quero apenas exportar" at bounding box center [498, 213] width 378 height 39
type paper-radio-button "on"
click at [0, 0] on slot "Próximo" at bounding box center [0, 0] width 0 height 0
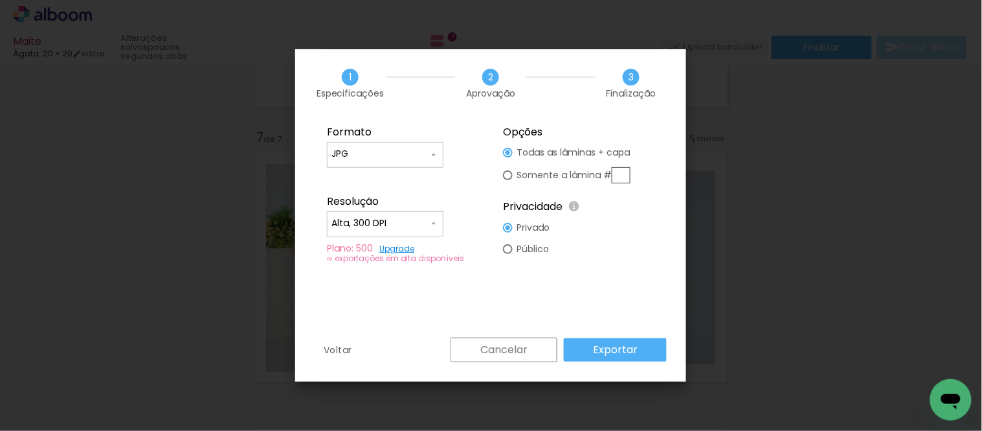
click at [431, 153] on iron-icon at bounding box center [434, 155] width 10 height 10
click at [419, 152] on paper-item "JPG" at bounding box center [385, 152] width 117 height 26
click at [0, 0] on slot "Exportar" at bounding box center [0, 0] width 0 height 0
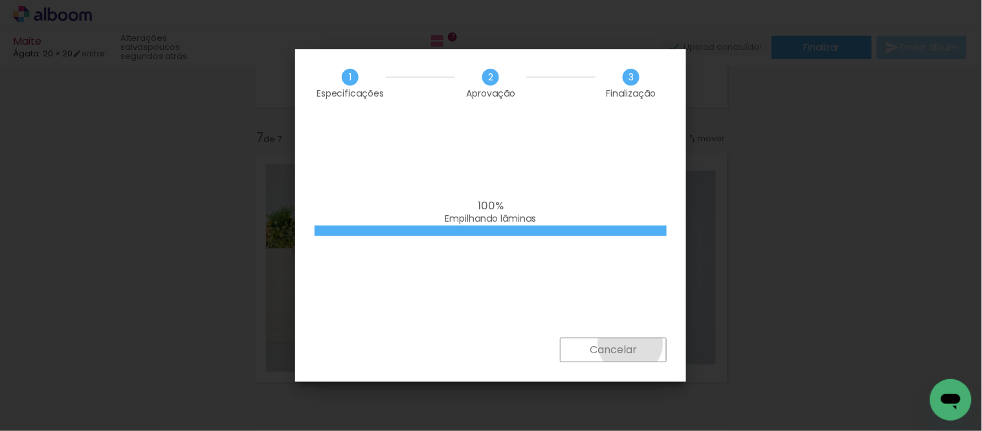
click at [0, 0] on slot "Cancelar" at bounding box center [0, 0] width 0 height 0
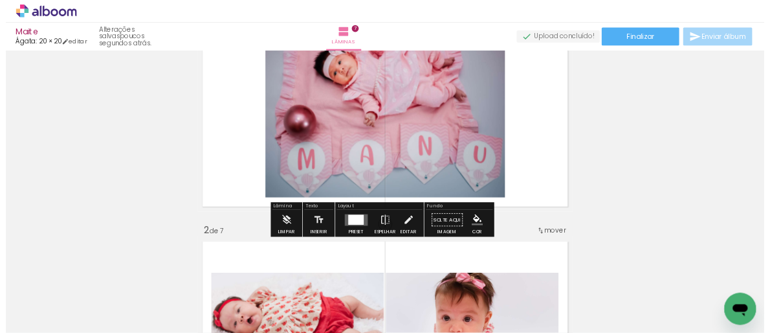
scroll to position [0, 0]
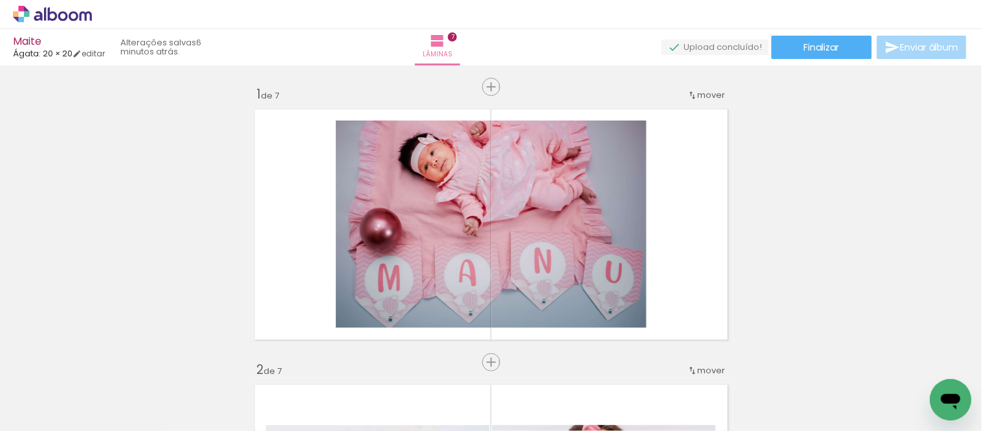
click at [808, 43] on span "Finalizar" at bounding box center [822, 47] width 36 height 9
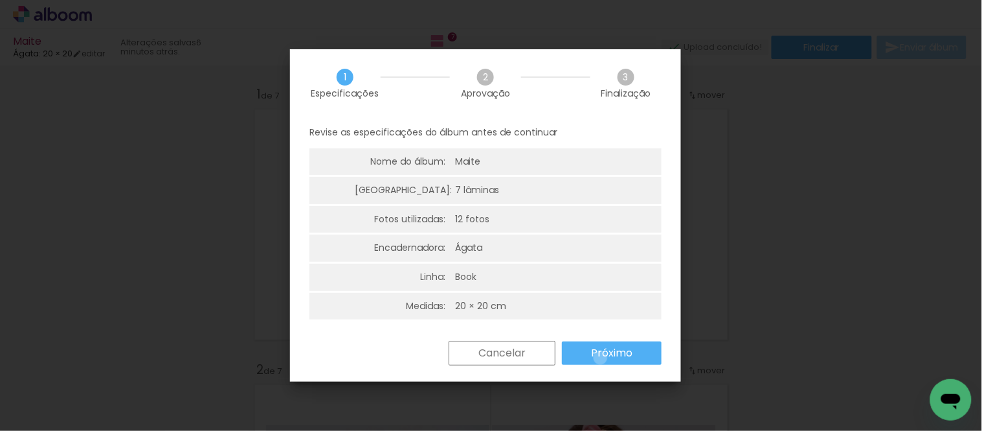
click at [0, 0] on slot "Próximo" at bounding box center [0, 0] width 0 height 0
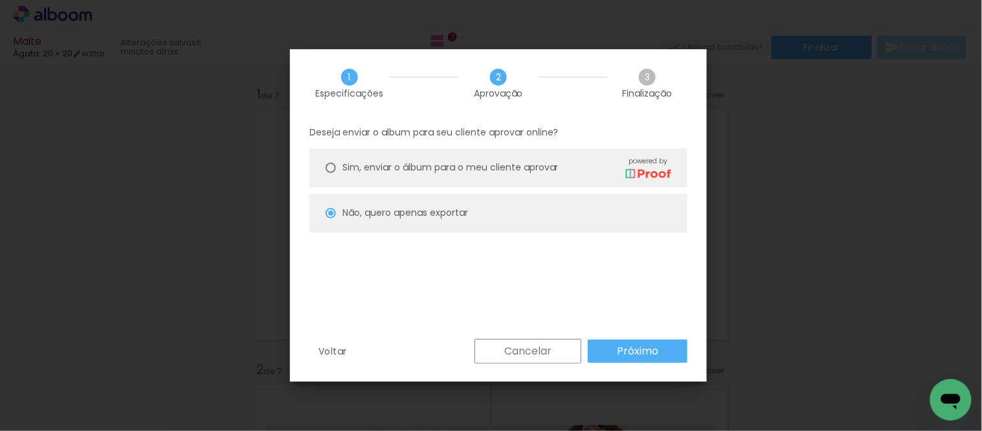
click at [615, 337] on div "Deseja enviar o album para seu cliente aprovar online? [PERSON_NAME], enviar o …" at bounding box center [498, 227] width 417 height 221
click at [0, 0] on slot "Próximo" at bounding box center [0, 0] width 0 height 0
type input "Alta, 300 DPI"
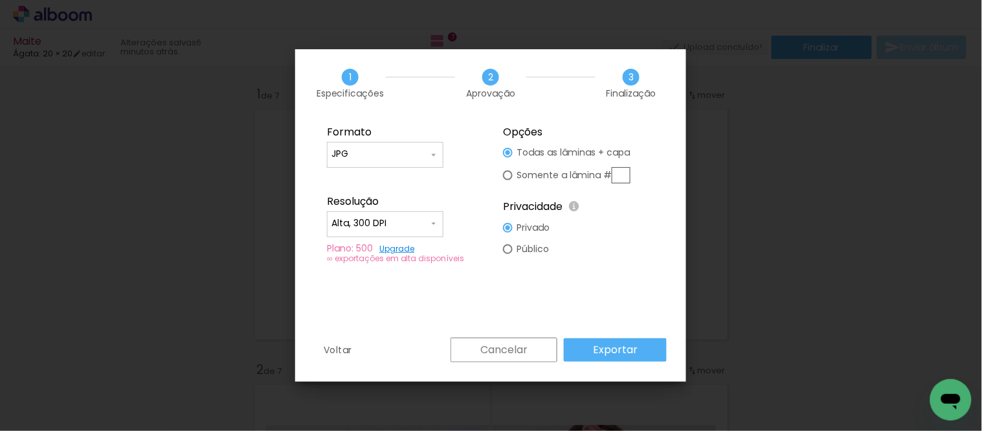
click at [0, 0] on slot "Exportar" at bounding box center [0, 0] width 0 height 0
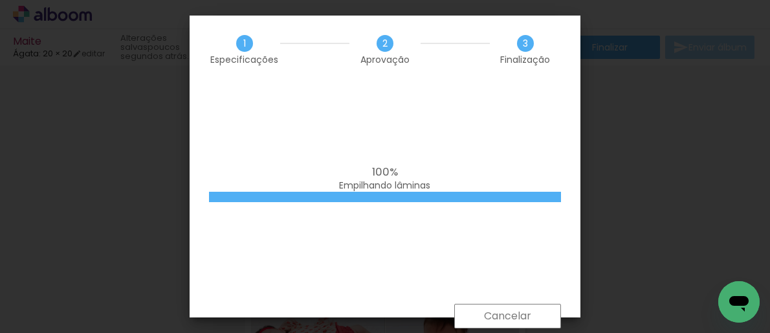
click at [460, 183] on div "100% Empilhando lâminas" at bounding box center [385, 179] width 352 height 26
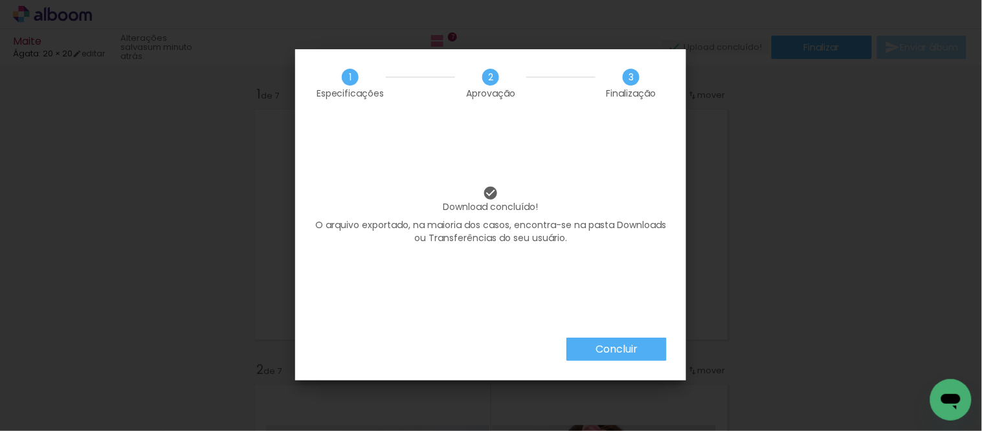
click at [618, 341] on paper-button "Concluir" at bounding box center [617, 348] width 100 height 23
click at [611, 348] on iron-overlay-backdrop at bounding box center [491, 215] width 982 height 431
click at [732, 308] on iron-overlay-backdrop at bounding box center [491, 215] width 982 height 431
